Goal: Task Accomplishment & Management: Manage account settings

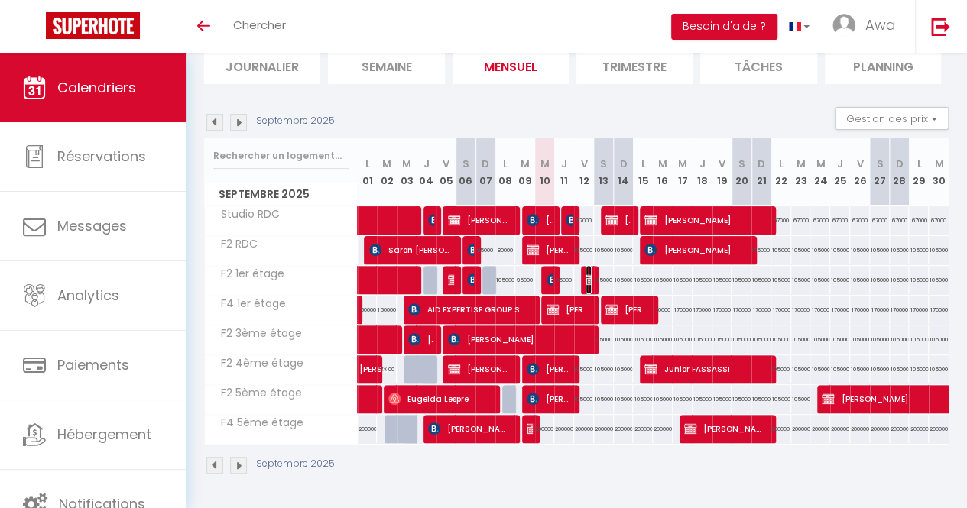
click at [585, 274] on img at bounding box center [591, 280] width 12 height 12
select select "OK"
select select "KO"
select select "0"
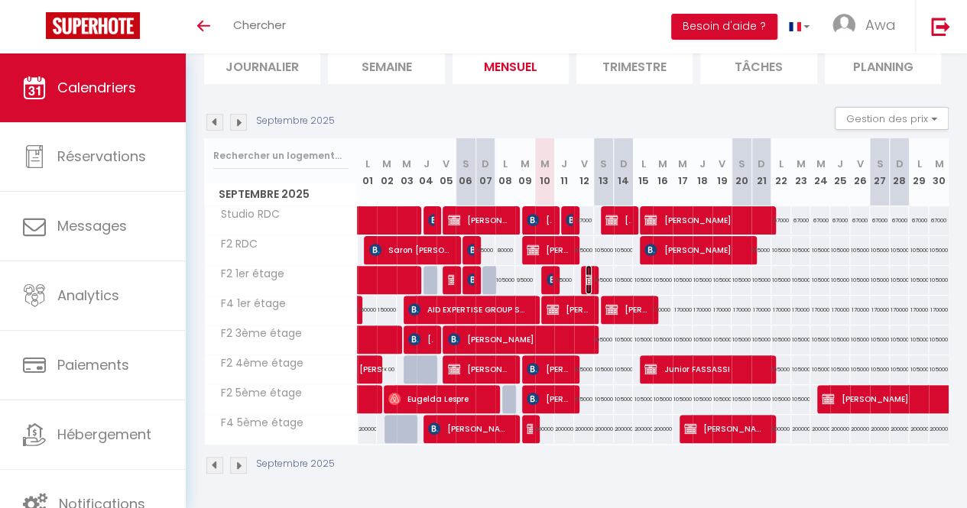
select select "1"
select select
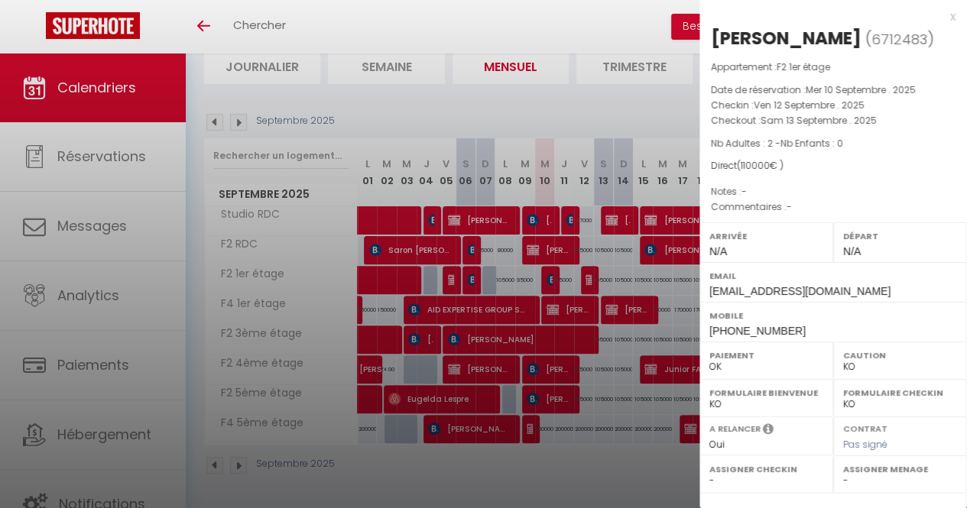
click at [602, 447] on div at bounding box center [483, 254] width 967 height 508
